Goal: Check status: Check status

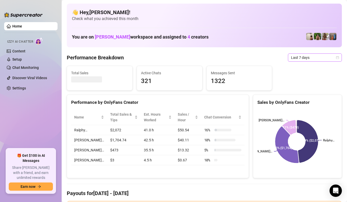
click at [328, 57] on span "Last 7 days" at bounding box center [315, 58] width 48 height 8
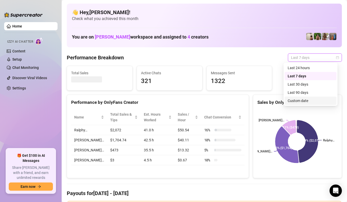
click at [311, 103] on div "Custom date" at bounding box center [311, 101] width 46 height 6
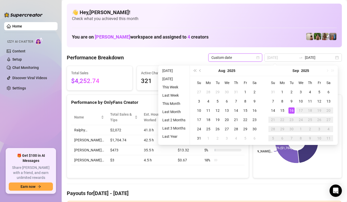
type input "2025-09-16"
click at [290, 111] on div "16" at bounding box center [291, 110] width 6 height 6
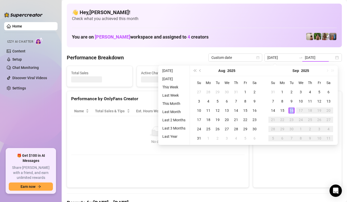
type input "2025-09-16"
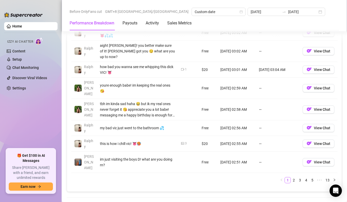
scroll to position [539, 0]
